Goal: Task Accomplishment & Management: Manage account settings

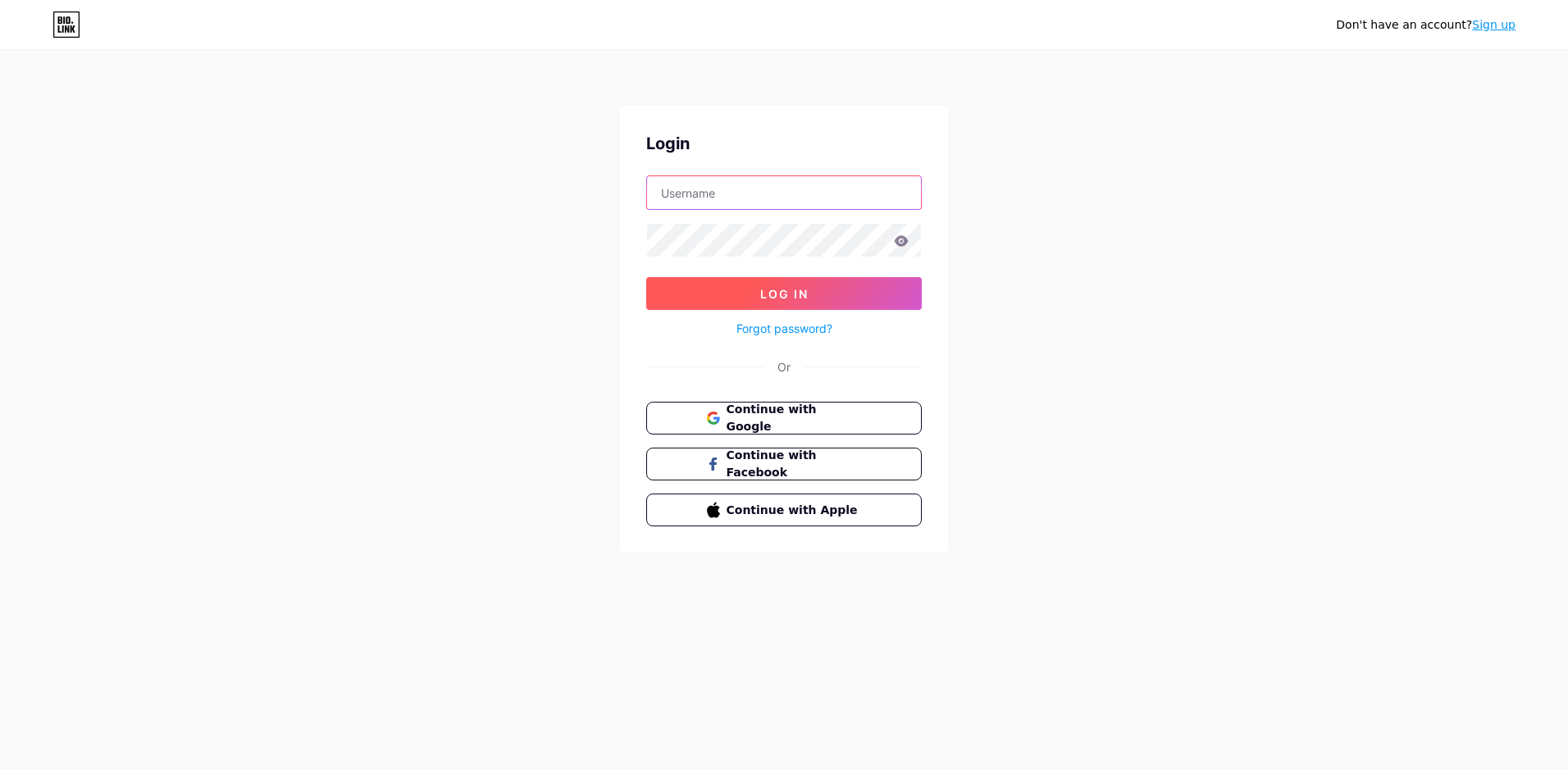
type input "[EMAIL_ADDRESS][DOMAIN_NAME]"
click at [796, 297] on span "Log In" at bounding box center [784, 293] width 49 height 14
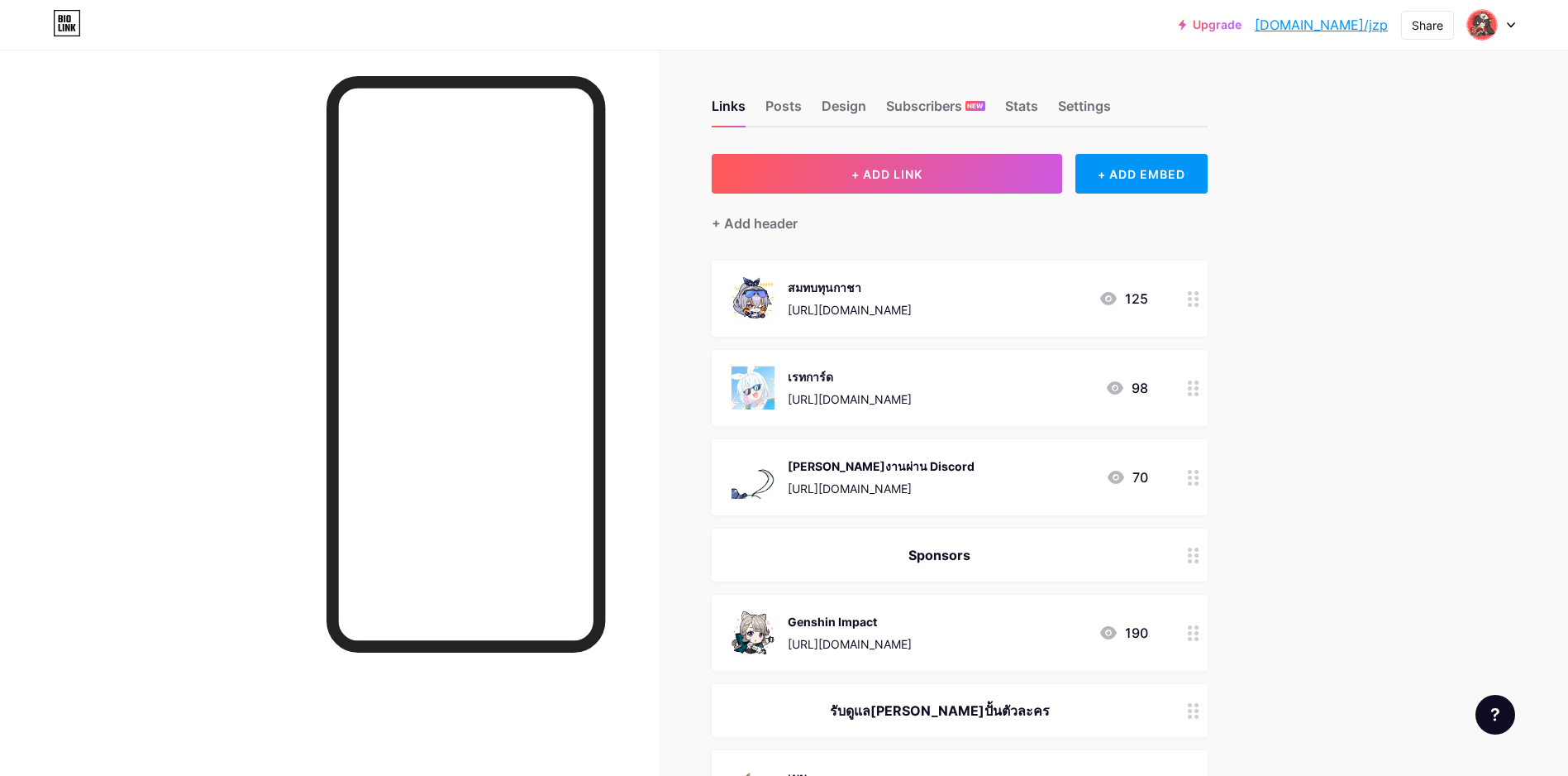
click at [912, 385] on div "เรทการ์ด [URL][DOMAIN_NAME]" at bounding box center [850, 388] width 124 height 43
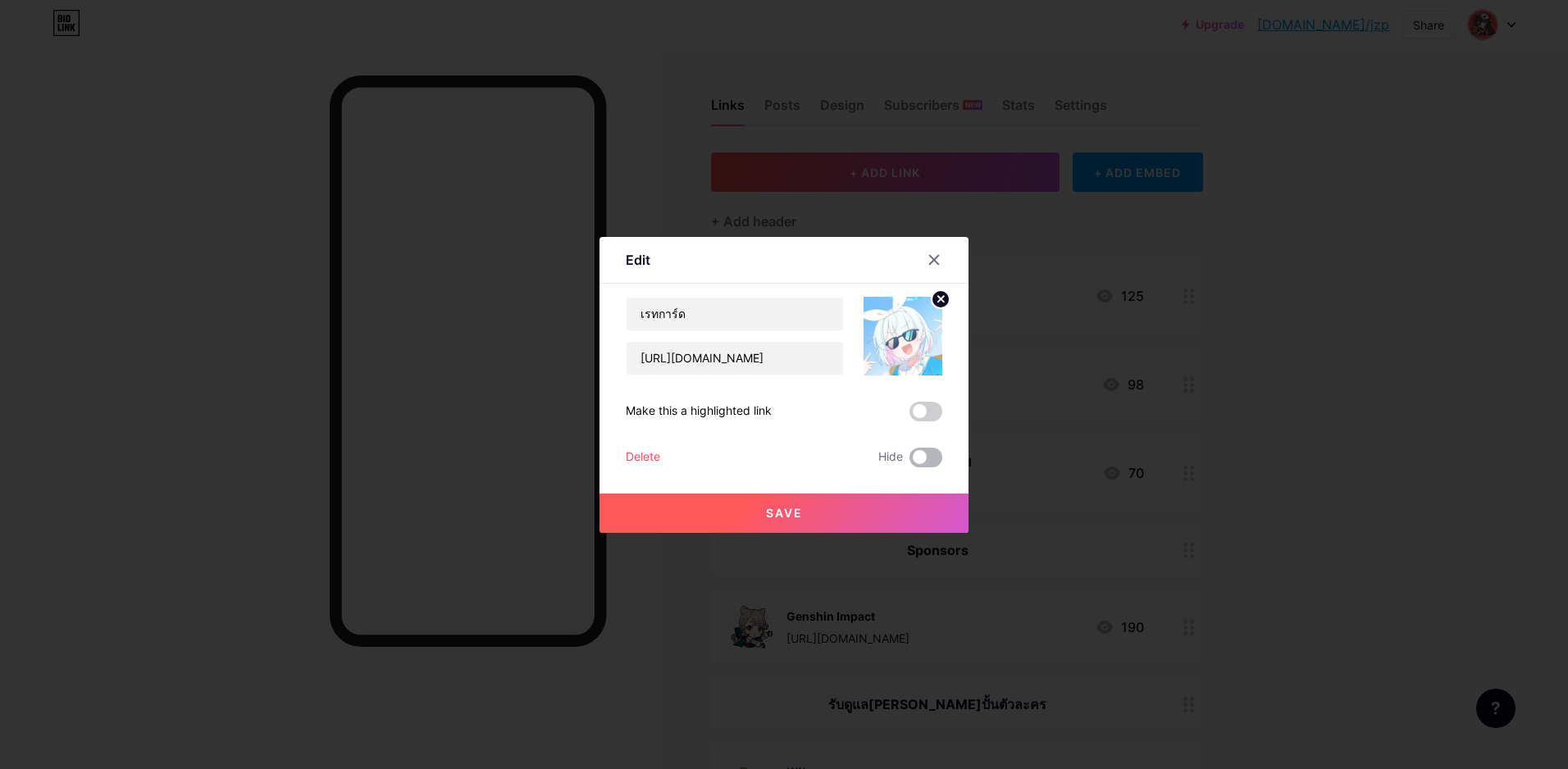
click at [913, 454] on span at bounding box center [926, 457] width 33 height 19
click at [910, 461] on input "checkbox" at bounding box center [910, 461] width 0 height 0
click at [873, 517] on button "Save" at bounding box center [784, 513] width 369 height 40
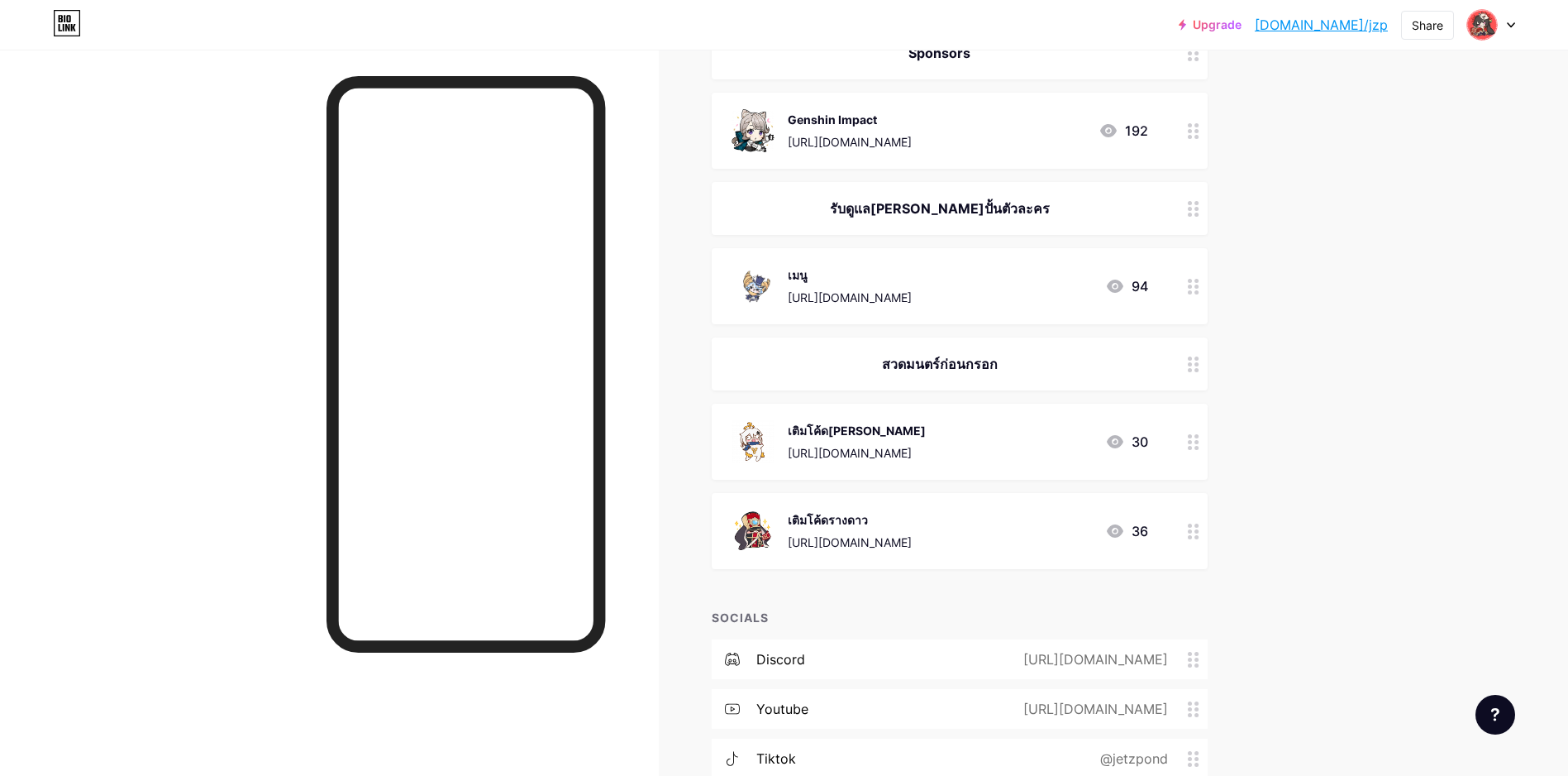
scroll to position [579, 0]
